Goal: Information Seeking & Learning: Learn about a topic

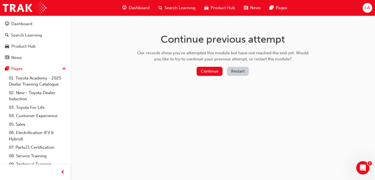
click at [240, 72] on button "Restart" at bounding box center [238, 71] width 22 height 9
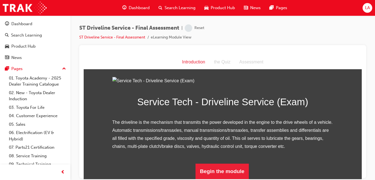
scroll to position [69, 0]
drag, startPoint x: 359, startPoint y: 78, endPoint x: 446, endPoint y: 191, distance: 142.6
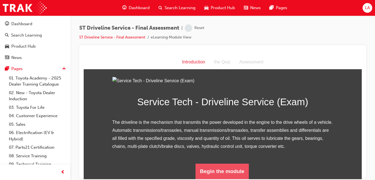
click at [227, 170] on button "Begin the module" at bounding box center [222, 170] width 53 height 15
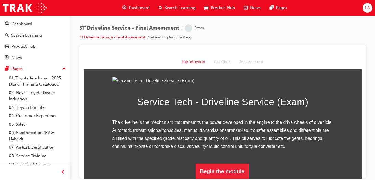
scroll to position [0, 0]
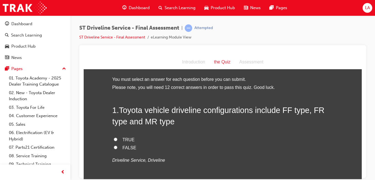
click at [252, 62] on div "Assessment" at bounding box center [251, 62] width 33 height 8
click at [61, 172] on span "prev-icon" at bounding box center [63, 171] width 4 height 7
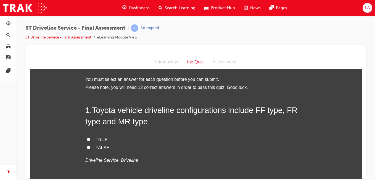
click at [98, 138] on span "TRUE" at bounding box center [102, 139] width 12 height 5
click at [90, 138] on input "TRUE" at bounding box center [89, 139] width 4 height 4
radio input "true"
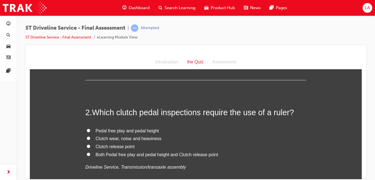
scroll to position [122, 0]
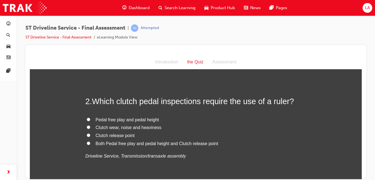
click at [190, 142] on span "Both Pedal free play and pedal height and Clutch release point" at bounding box center [157, 143] width 123 height 5
click at [90, 142] on input "Both Pedal free play and pedal height and Clutch release point" at bounding box center [89, 143] width 4 height 4
radio input "true"
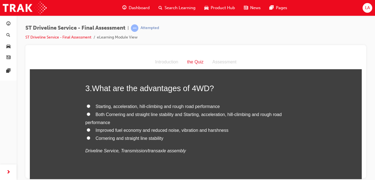
scroll to position [256, 0]
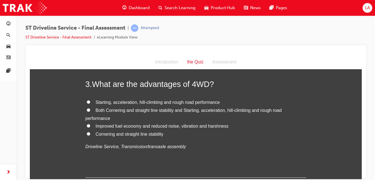
click at [109, 110] on span "Both Cornering and straight line stability and Starting, acceleration, hill-cli…" at bounding box center [183, 113] width 196 height 13
click at [90, 110] on input "Both Cornering and straight line stability and Starting, acceleration, hill-cli…" at bounding box center [89, 110] width 4 height 4
radio input "true"
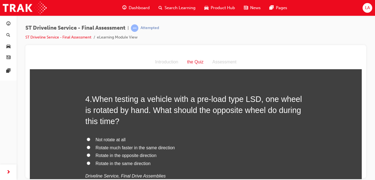
scroll to position [378, 0]
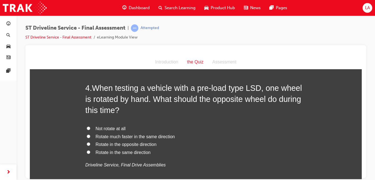
click at [127, 143] on span "Rotate in the opposite direction" at bounding box center [126, 143] width 61 height 5
click at [90, 143] on input "Rotate in the opposite direction" at bounding box center [89, 144] width 4 height 4
radio input "true"
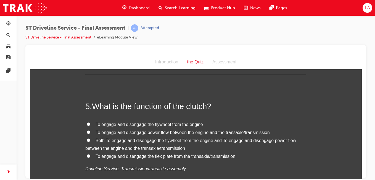
scroll to position [510, 0]
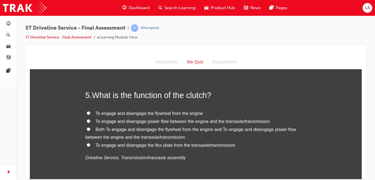
click at [186, 128] on span "Both To engage and disengage the flywheel from the engine and To engage and dis…" at bounding box center [190, 133] width 211 height 13
click at [90, 128] on input "Both To engage and disengage the flywheel from the engine and To engage and dis…" at bounding box center [89, 129] width 4 height 4
radio input "true"
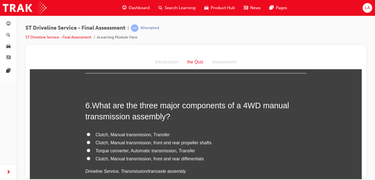
scroll to position [632, 0]
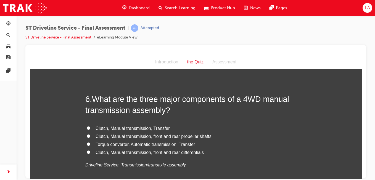
click at [152, 135] on span "Clutch, Manual transmission, front and rear propeller shafts" at bounding box center [154, 135] width 116 height 5
click at [90, 135] on input "Clutch, Manual transmission, front and rear propeller shafts" at bounding box center [89, 136] width 4 height 4
radio input "true"
click at [141, 127] on span "Clutch, Manual transmission, Transfer" at bounding box center [133, 127] width 74 height 5
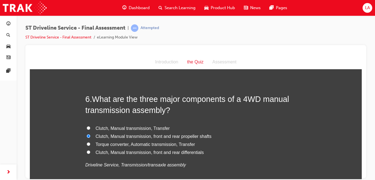
click at [90, 127] on input "Clutch, Manual transmission, Transfer" at bounding box center [89, 128] width 4 height 4
radio input "true"
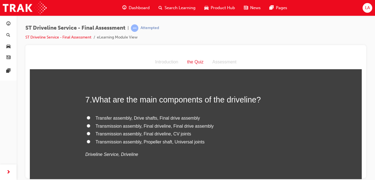
scroll to position [765, 0]
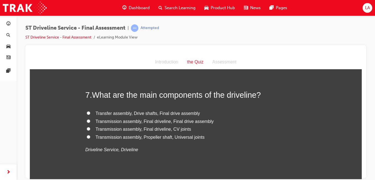
click at [194, 120] on span "Transmission assembly, Final driveline, Final drive assembly" at bounding box center [155, 121] width 118 height 5
click at [90, 120] on input "Transmission assembly, Final driveline, Final drive assembly" at bounding box center [89, 121] width 4 height 4
radio input "true"
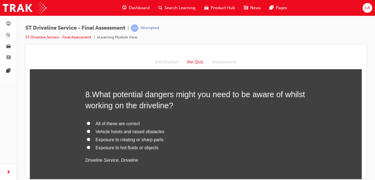
scroll to position [886, 0]
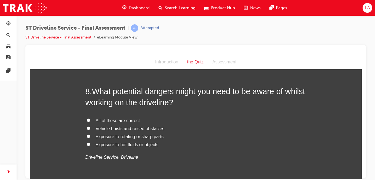
click at [127, 120] on span "All of these are correct" at bounding box center [118, 120] width 44 height 5
click at [90, 120] on input "All of these are correct" at bounding box center [89, 120] width 4 height 4
radio input "true"
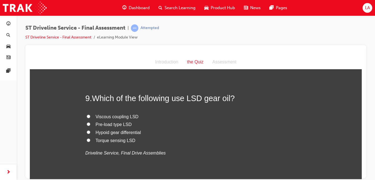
scroll to position [1017, 0]
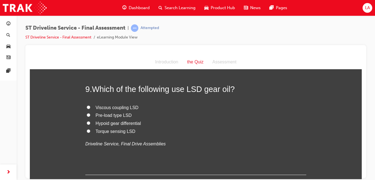
click at [117, 115] on span "Pre-load type LSD" at bounding box center [114, 114] width 36 height 5
click at [90, 115] on input "Pre-load type LSD" at bounding box center [89, 115] width 4 height 4
radio input "true"
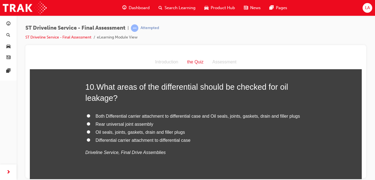
scroll to position [1138, 0]
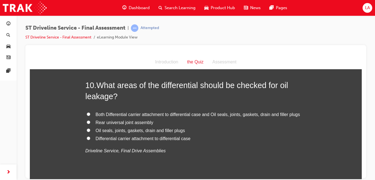
click at [188, 113] on span "Both Differential carrier attachment to differential case and Oil seals, joints…" at bounding box center [198, 114] width 204 height 5
click at [90, 113] on input "Both Differential carrier attachment to differential case and Oil seals, joints…" at bounding box center [89, 114] width 4 height 4
radio input "true"
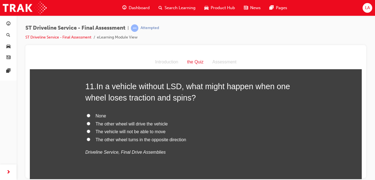
scroll to position [1269, 0]
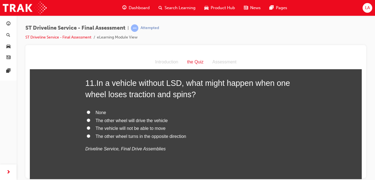
click at [150, 127] on span "The vehicle will not be able to move" at bounding box center [131, 127] width 70 height 5
click at [90, 127] on input "The vehicle will not be able to move" at bounding box center [89, 128] width 4 height 4
radio input "true"
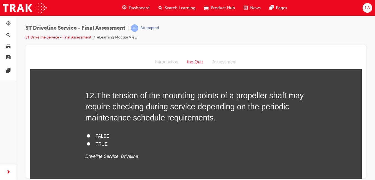
scroll to position [1396, 0]
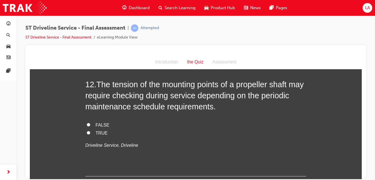
click at [98, 132] on span "TRUE" at bounding box center [102, 132] width 12 height 5
click at [90, 132] on input "TRUE" at bounding box center [89, 132] width 4 height 4
radio input "true"
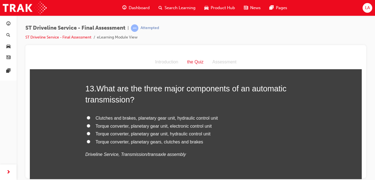
scroll to position [1516, 0]
click at [177, 133] on span "Torque converter, planetary gear unit, hydraulic control unit" at bounding box center [153, 133] width 115 height 5
click at [90, 133] on input "Torque converter, planetary gear unit, hydraulic control unit" at bounding box center [89, 133] width 4 height 4
radio input "true"
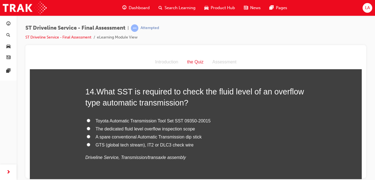
scroll to position [1643, 0]
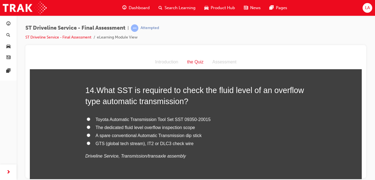
click at [180, 142] on span "GTS (global tech stream), IT2 or DLC3 check wire" at bounding box center [145, 143] width 98 height 5
click at [90, 142] on input "GTS (global tech stream), IT2 or DLC3 check wire" at bounding box center [89, 143] width 4 height 4
radio input "true"
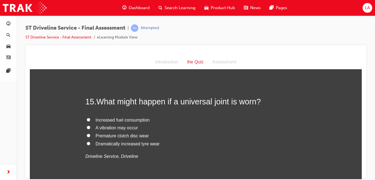
scroll to position [1766, 0]
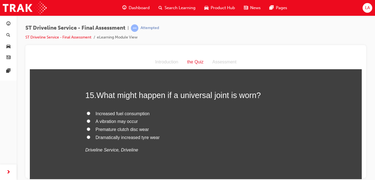
click at [131, 120] on span "A vibration may occur" at bounding box center [117, 121] width 42 height 5
click at [90, 120] on input "A vibration may occur" at bounding box center [89, 121] width 4 height 4
radio input "true"
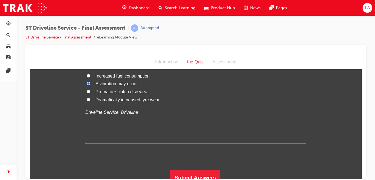
scroll to position [1810, 0]
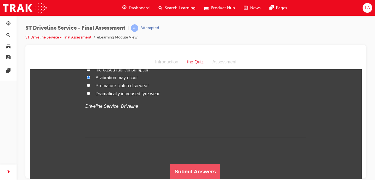
click at [178, 166] on button "Submit Answers" at bounding box center [195, 170] width 50 height 15
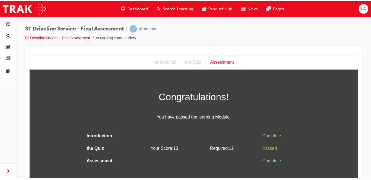
scroll to position [0, 0]
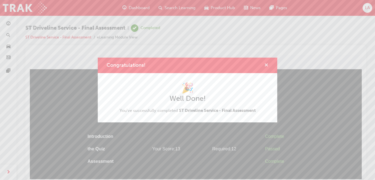
click at [266, 65] on span "cross-icon" at bounding box center [266, 65] width 4 height 5
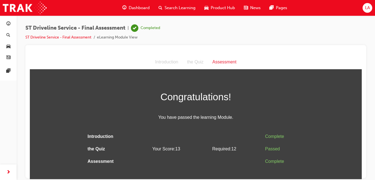
click at [334, 148] on div "Congratulations! You have passed the learning Module. Introduction Complete the…" at bounding box center [196, 127] width 332 height 79
click at [9, 172] on span "next-icon" at bounding box center [8, 171] width 4 height 7
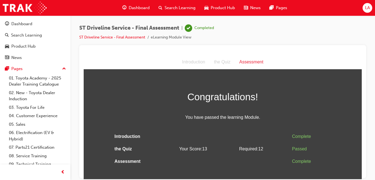
click at [22, 27] on div "Dashboard" at bounding box center [21, 24] width 21 height 6
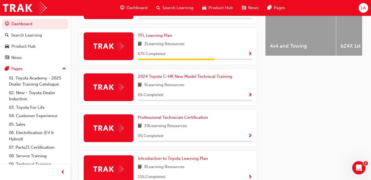
scroll to position [251, 0]
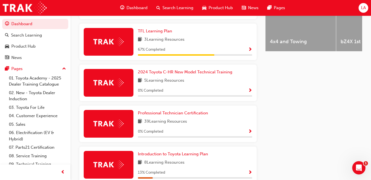
click at [359, 165] on icon "Open Intercom Messenger" at bounding box center [358, 167] width 9 height 9
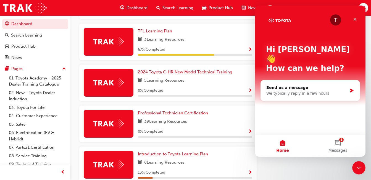
scroll to position [0, 0]
click at [341, 148] on span "Messages" at bounding box center [337, 150] width 19 height 4
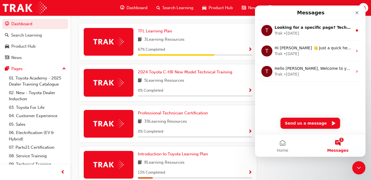
click at [356, 14] on icon "Close" at bounding box center [357, 12] width 3 height 3
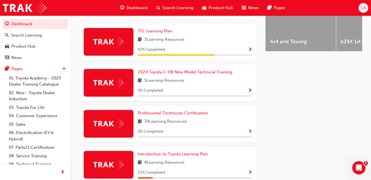
click at [268, 147] on div "Latest News Show all Welcome to your new Training Resource Centre Revolutionise…" at bounding box center [313, 43] width 97 height 306
